Goal: Check status: Check status

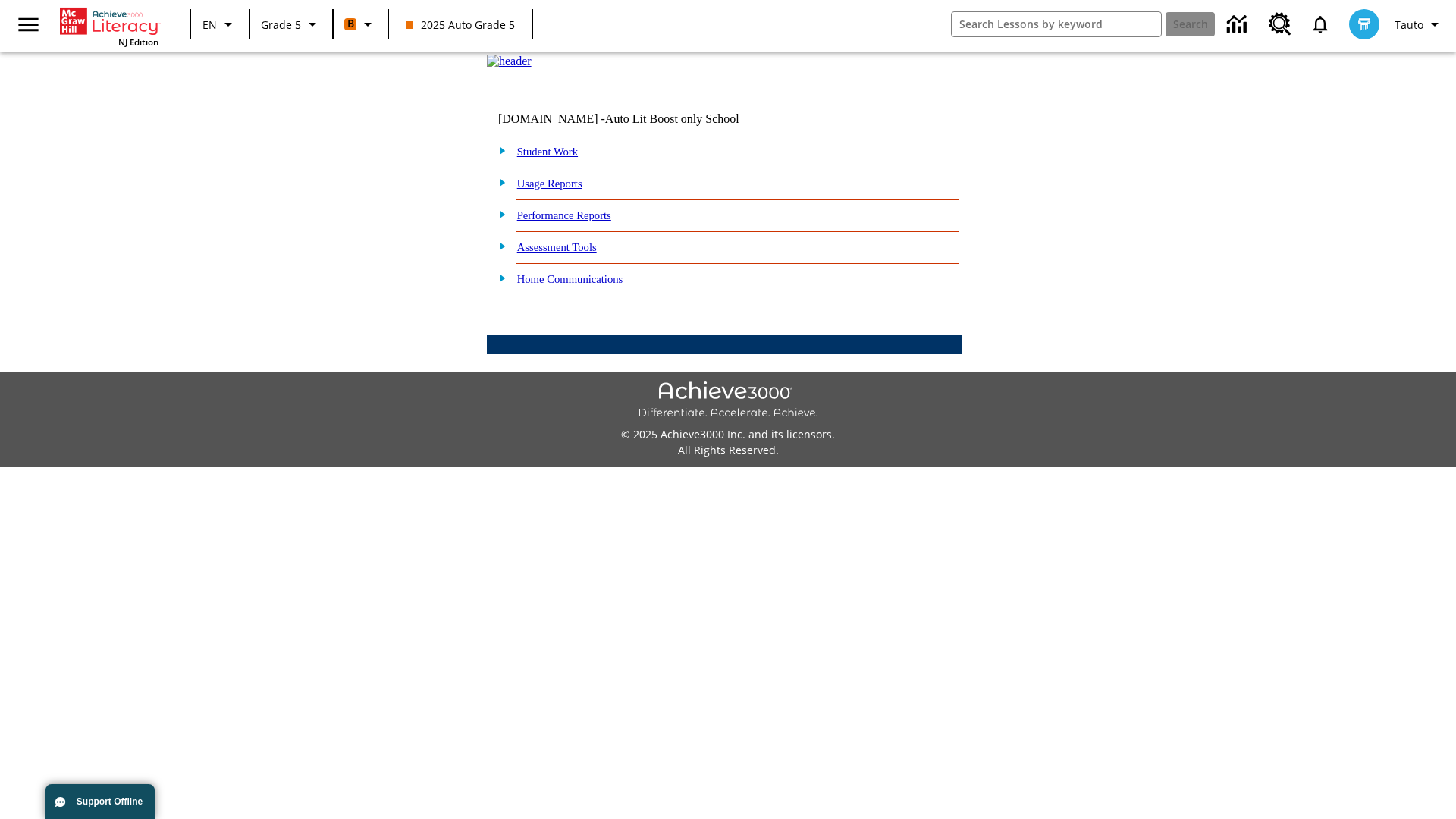
click at [557, 158] on link "Student Work" at bounding box center [547, 151] width 61 height 13
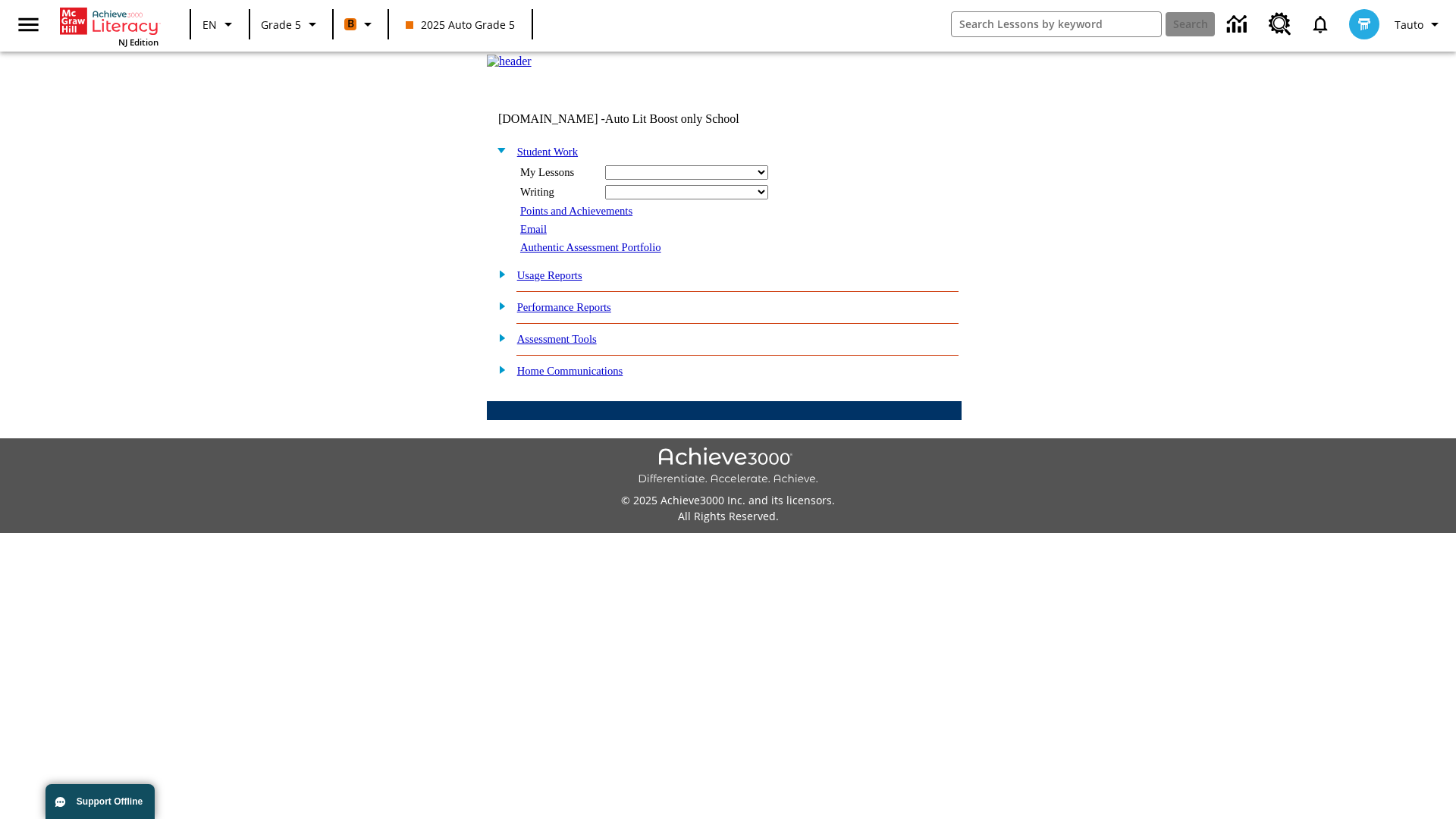
select select "/options/reports/?report_id=12&atype=1&section=2"
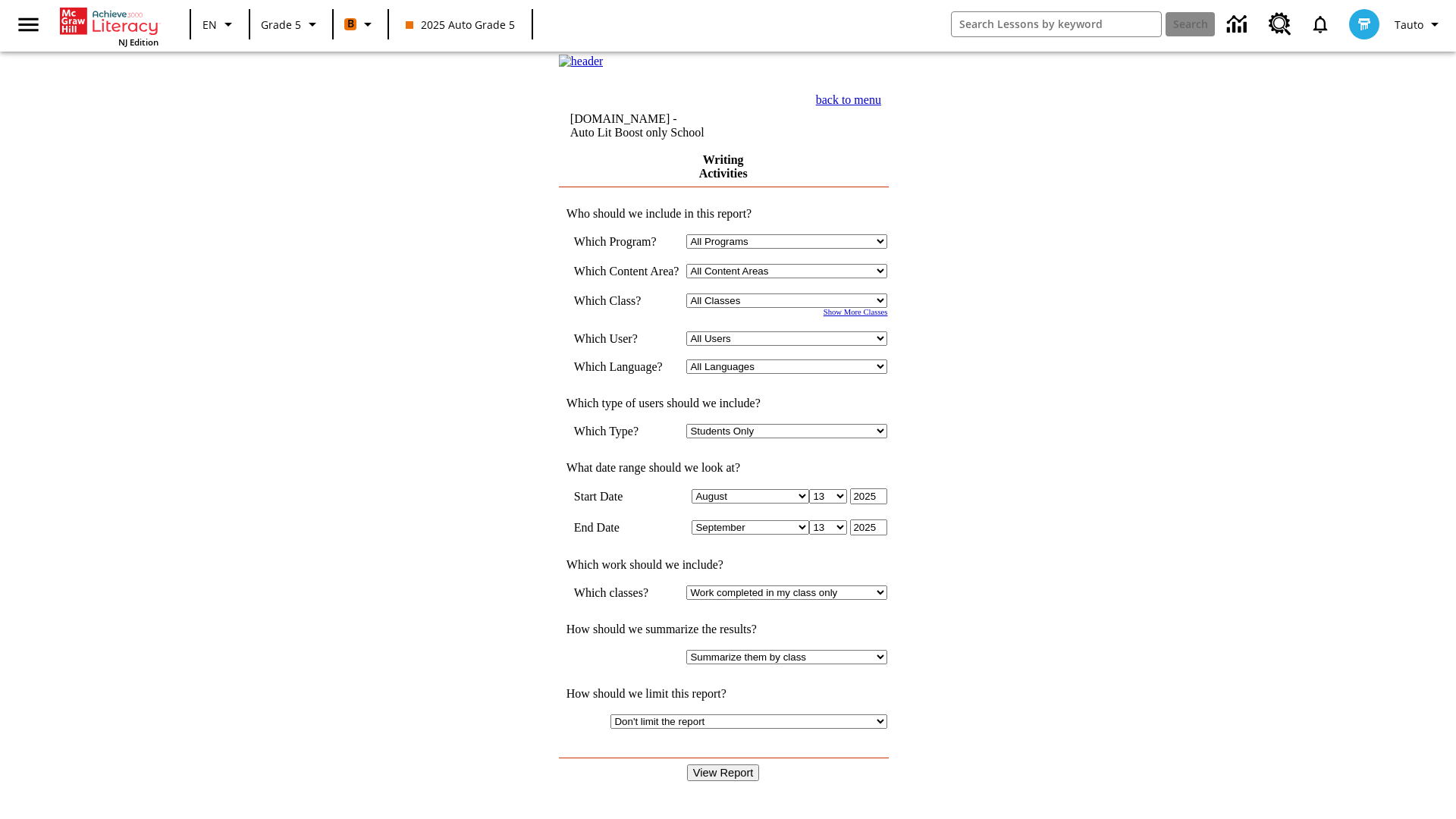
click at [792, 308] on select "Select a Class: All Classes 2025 Auto Grade 5 OL 2025 Auto Grade 6" at bounding box center [787, 300] width 201 height 14
select select "11133131"
